Goal: Task Accomplishment & Management: Manage account settings

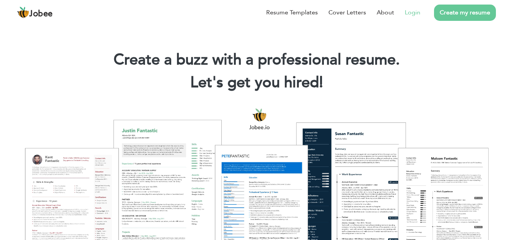
click at [415, 14] on link "Login" at bounding box center [413, 12] width 16 height 9
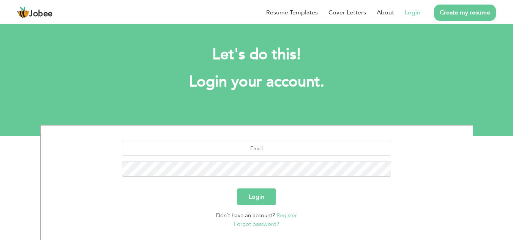
scroll to position [48, 0]
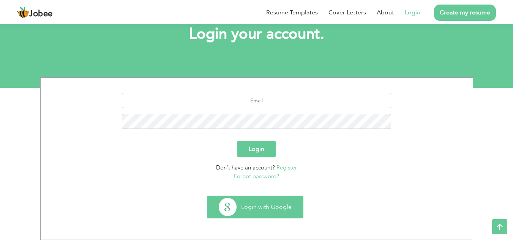
click at [256, 204] on button "Login with Google" at bounding box center [255, 207] width 96 height 22
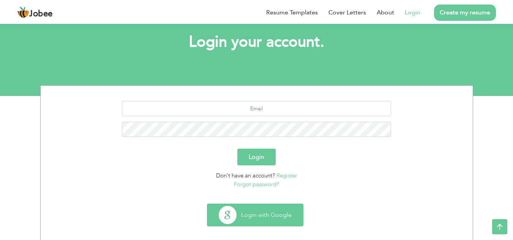
scroll to position [40, 0]
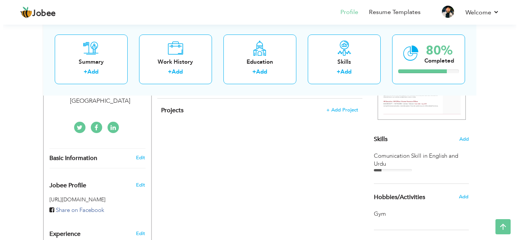
scroll to position [142, 0]
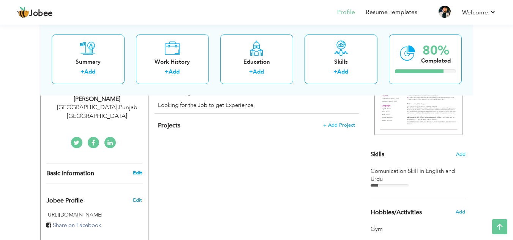
click at [135, 170] on link "Edit" at bounding box center [137, 173] width 9 height 7
type input "[PERSON_NAME]"
type input "Tahir"
type input "[PHONE_NUMBER]"
select select "number:166"
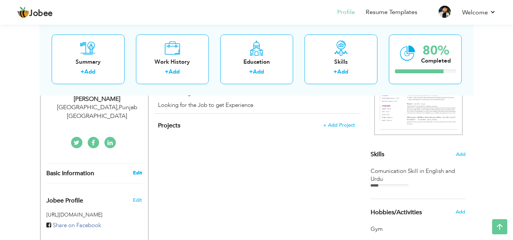
type input "[GEOGRAPHIC_DATA]"
select select "number:1"
type input "[URL][DOMAIN_NAME][PERSON_NAME]"
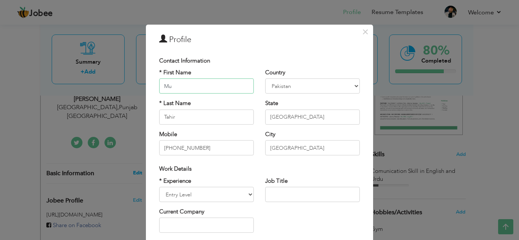
type input "M"
click at [183, 108] on div "* Last Name Tahir" at bounding box center [206, 112] width 95 height 25
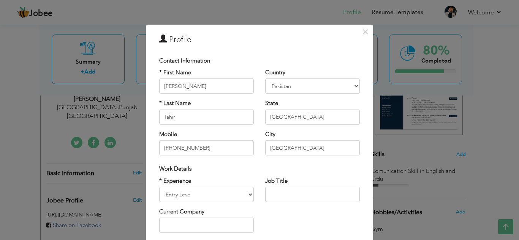
click at [212, 78] on div "* First Name [PERSON_NAME]" at bounding box center [206, 81] width 95 height 25
click at [212, 84] on input "[PERSON_NAME]" at bounding box center [206, 86] width 95 height 15
type input "IJAZ"
click at [208, 117] on input "Tahir" at bounding box center [206, 117] width 95 height 15
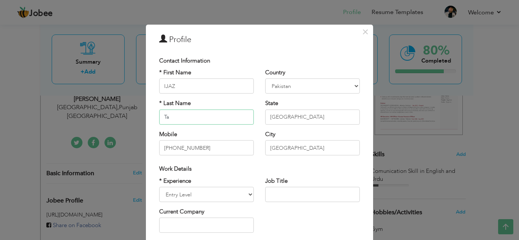
type input "T"
type input "[PERSON_NAME]"
click at [220, 149] on input "[PHONE_NUMBER]" at bounding box center [206, 148] width 95 height 15
type input "+"
type input "03434673283"
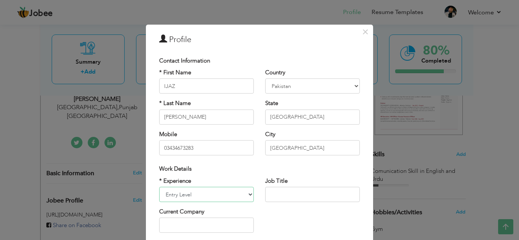
click at [231, 200] on select "Entry Level Less than 1 Year 1 Year 2 Years 3 Years 4 Years 5 Years 6 Years 7 Y…" at bounding box center [206, 194] width 95 height 15
select select "number:12"
click at [159, 187] on select "Entry Level Less than 1 Year 1 Year 2 Years 3 Years 4 Years 5 Years 6 Years 7 Y…" at bounding box center [206, 194] width 95 height 15
click at [214, 223] on input "text" at bounding box center [206, 225] width 95 height 15
type input "GIDE"
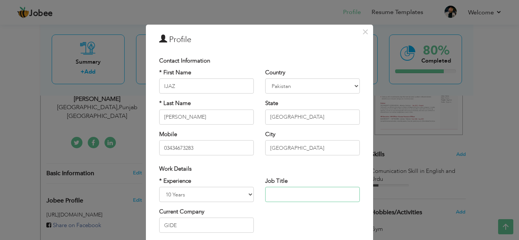
click at [309, 193] on input "text" at bounding box center [312, 194] width 95 height 15
type input "TEACHER"
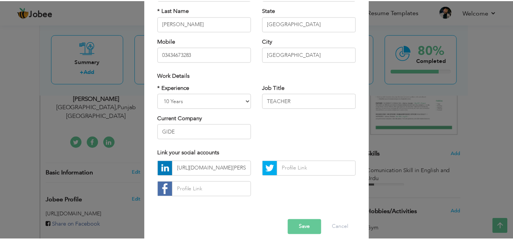
scroll to position [102, 0]
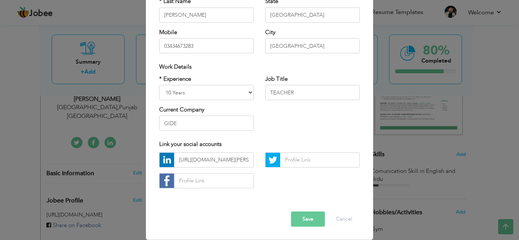
click at [307, 218] on button "Save" at bounding box center [308, 219] width 34 height 15
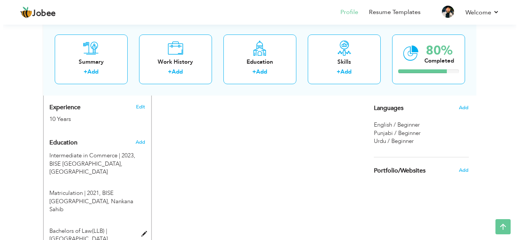
scroll to position [294, 0]
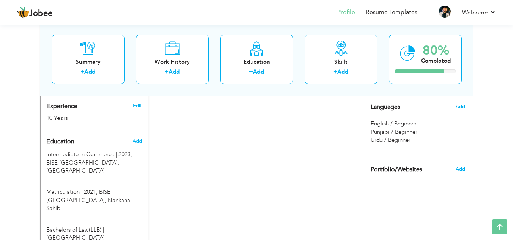
click at [139, 134] on div "Add" at bounding box center [139, 141] width 18 height 14
radio input "true"
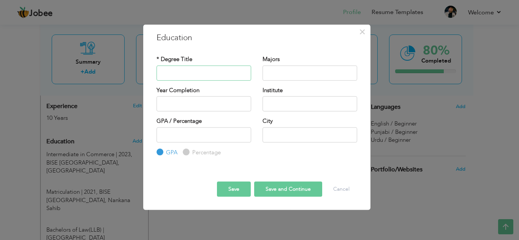
click at [187, 70] on input "text" at bounding box center [204, 72] width 95 height 15
click at [186, 155] on input "Percentage" at bounding box center [185, 152] width 5 height 5
radio input "true"
click at [164, 151] on label "GPA" at bounding box center [170, 153] width 13 height 8
click at [161, 151] on input "GPA" at bounding box center [159, 152] width 5 height 5
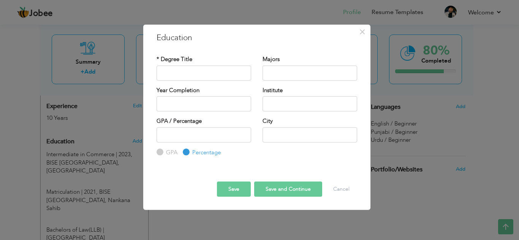
radio input "true"
click at [186, 74] on input "text" at bounding box center [204, 72] width 95 height 15
click at [234, 191] on button "Save" at bounding box center [234, 189] width 34 height 15
